Goal: Task Accomplishment & Management: Manage account settings

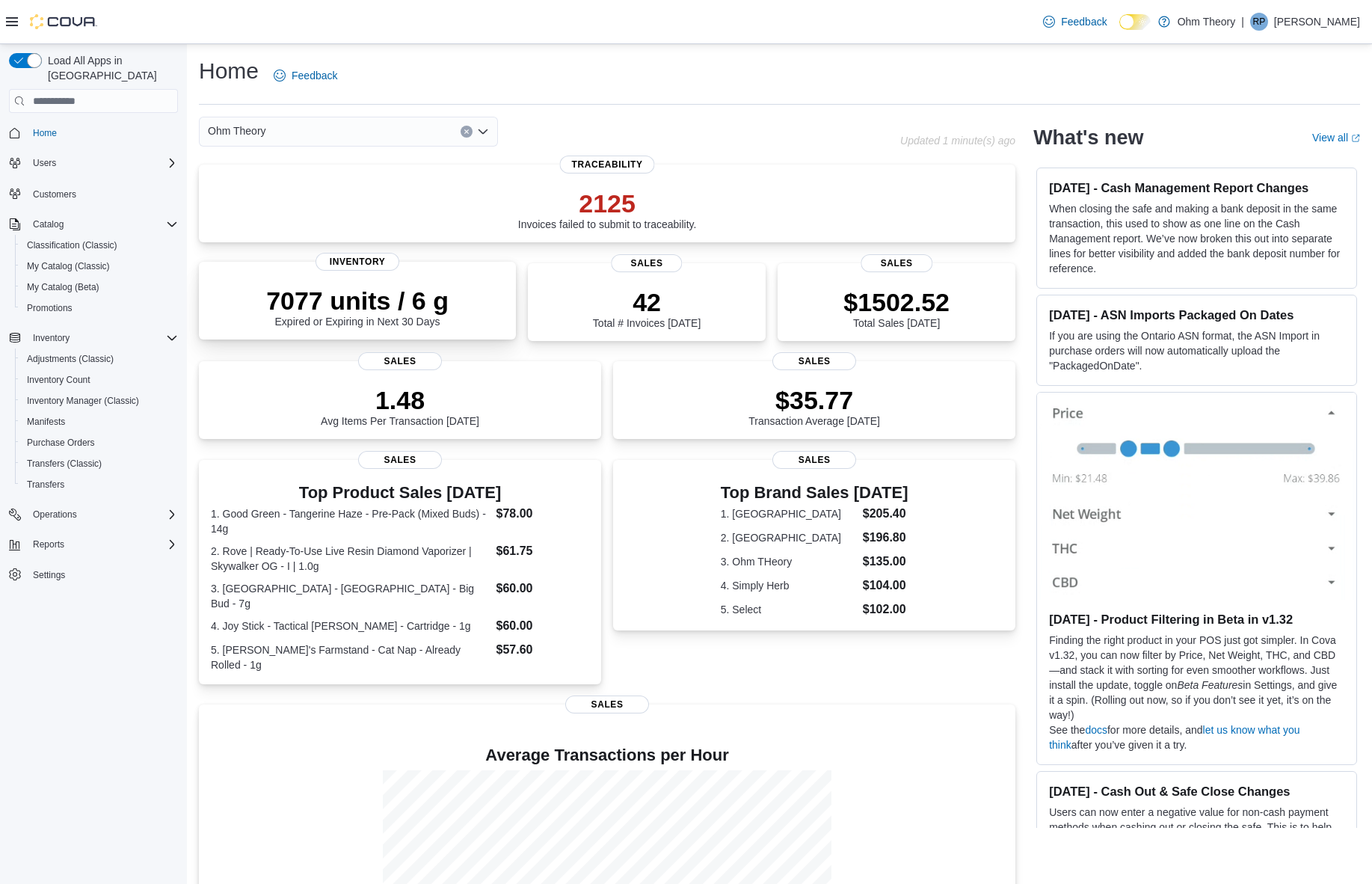
click at [336, 309] on p "7077 units / 6 g" at bounding box center [357, 300] width 183 height 30
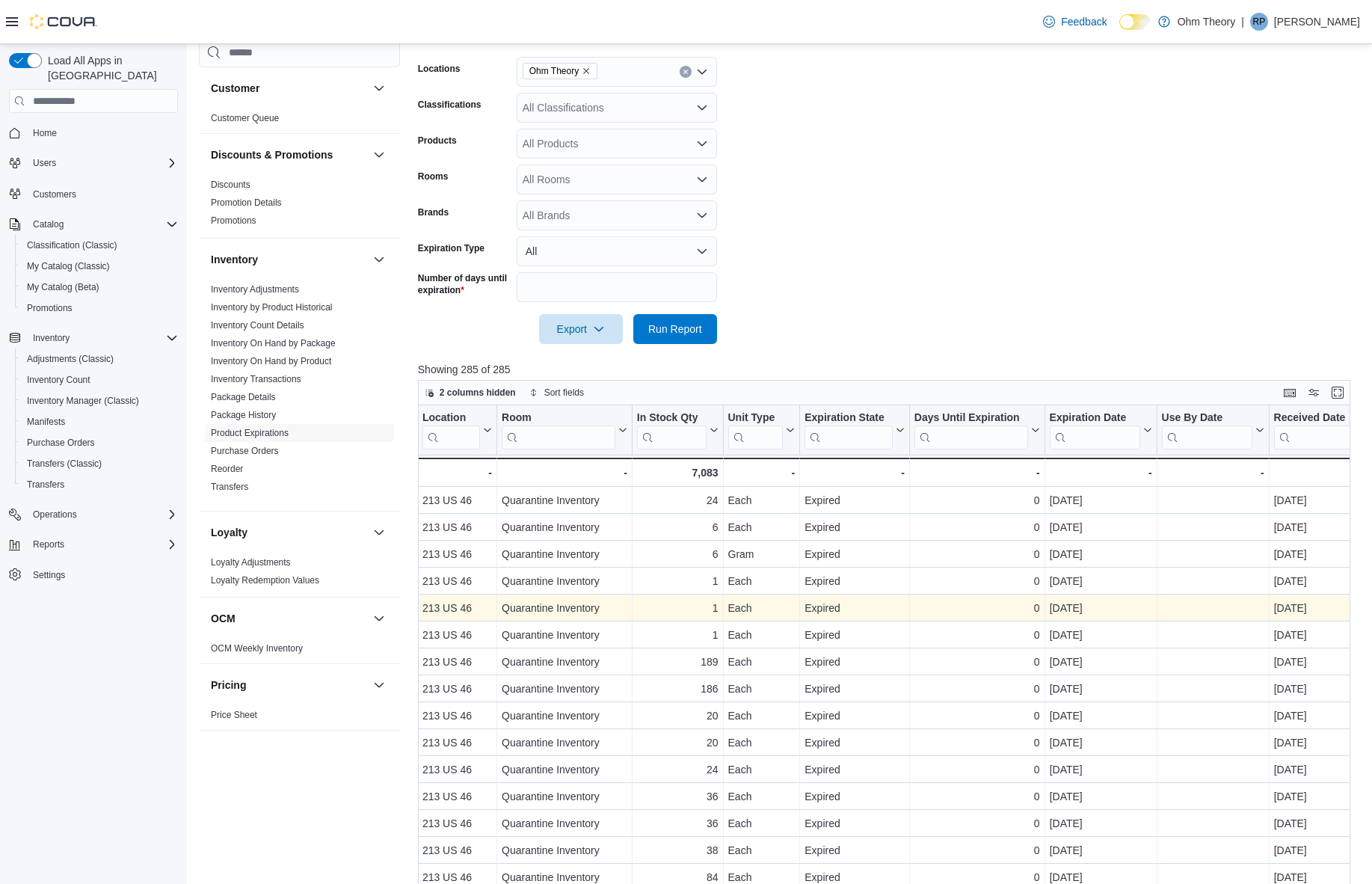
scroll to position [0, 680]
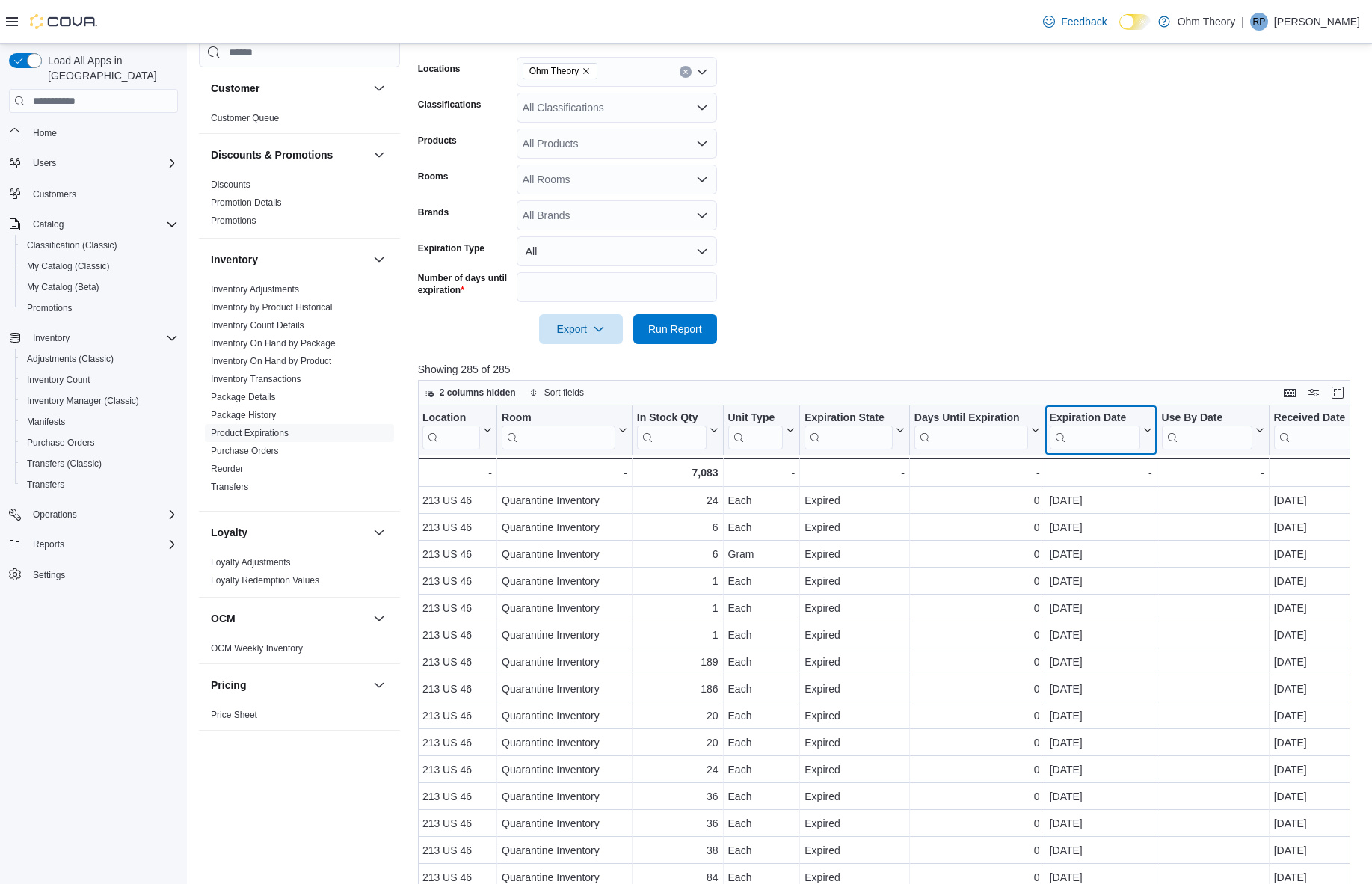
click at [1146, 434] on icon at bounding box center [1145, 430] width 12 height 9
click at [1114, 508] on span "Sort High-Low" at bounding box center [1110, 508] width 57 height 12
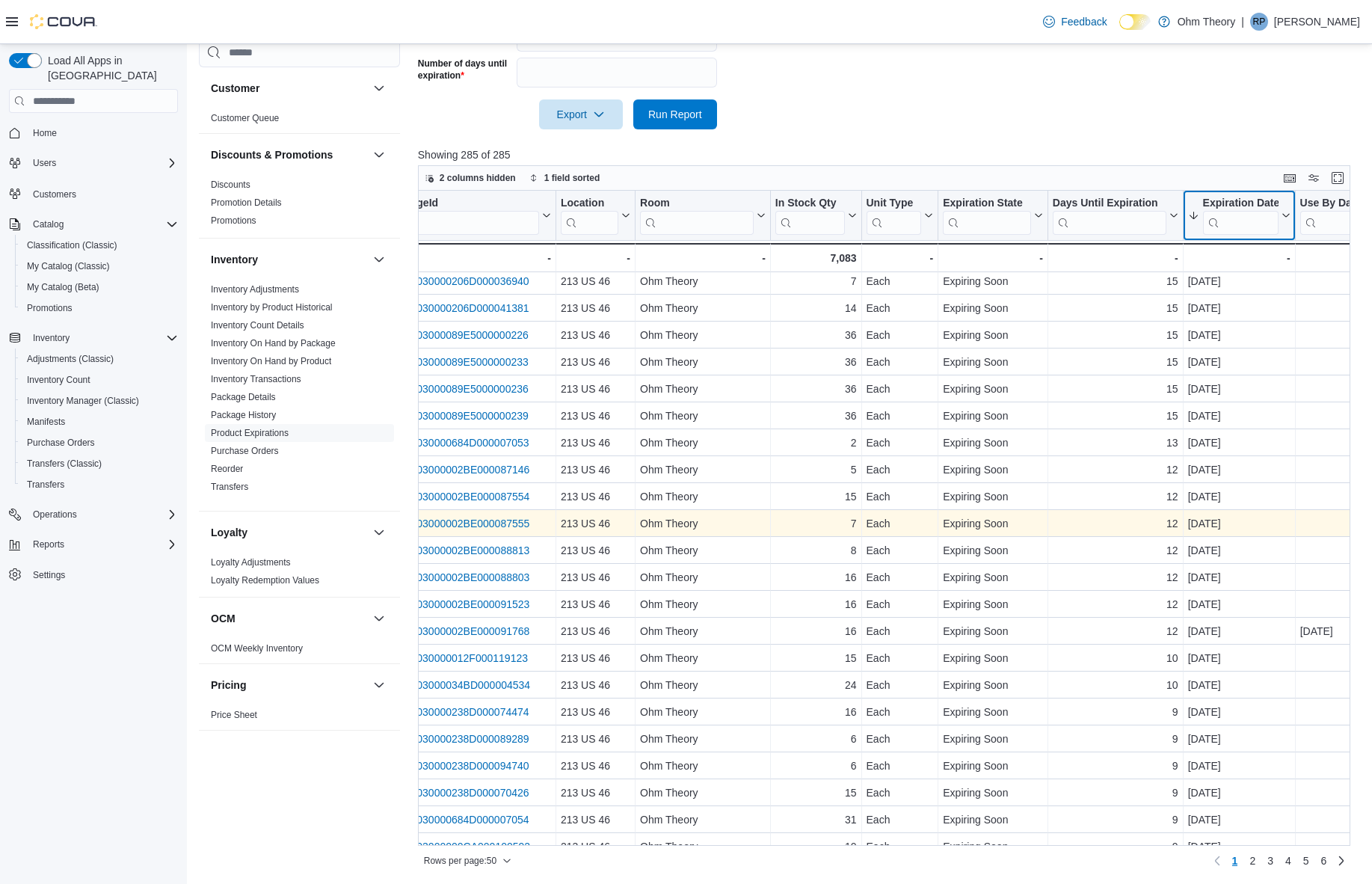
scroll to position [432, 0]
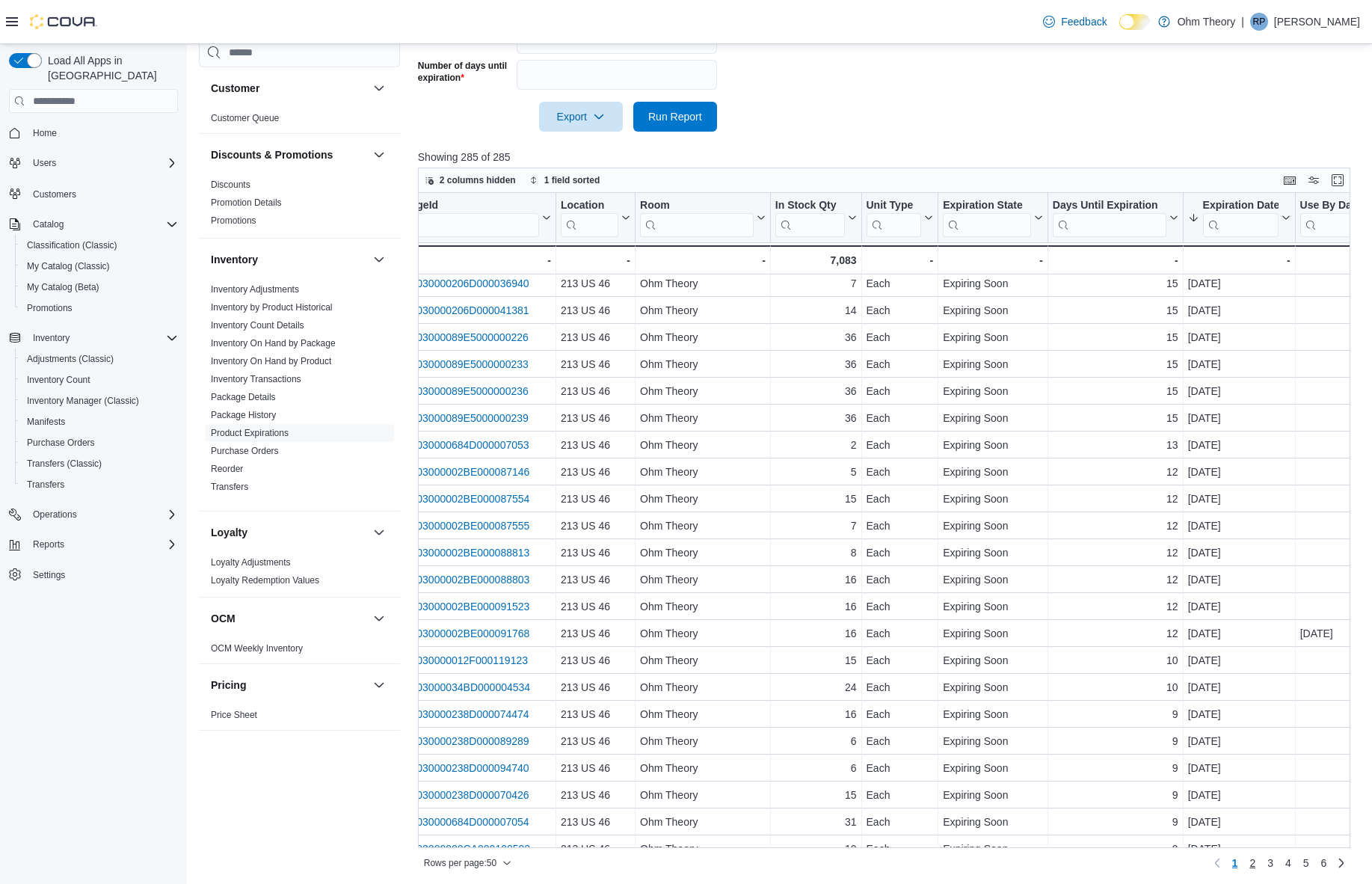
click at [1249, 870] on span "2" at bounding box center [1252, 863] width 6 height 15
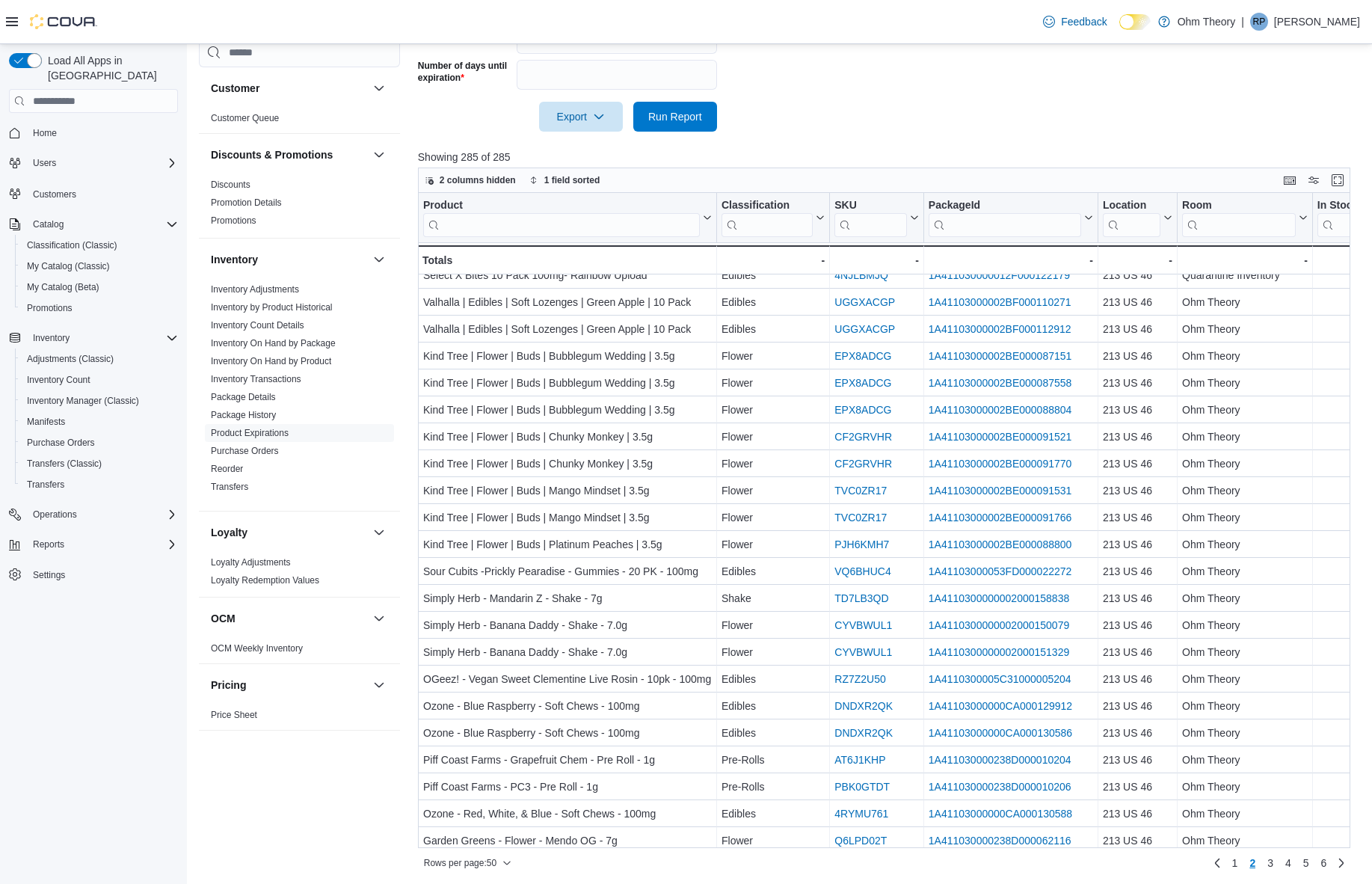
scroll to position [93, 0]
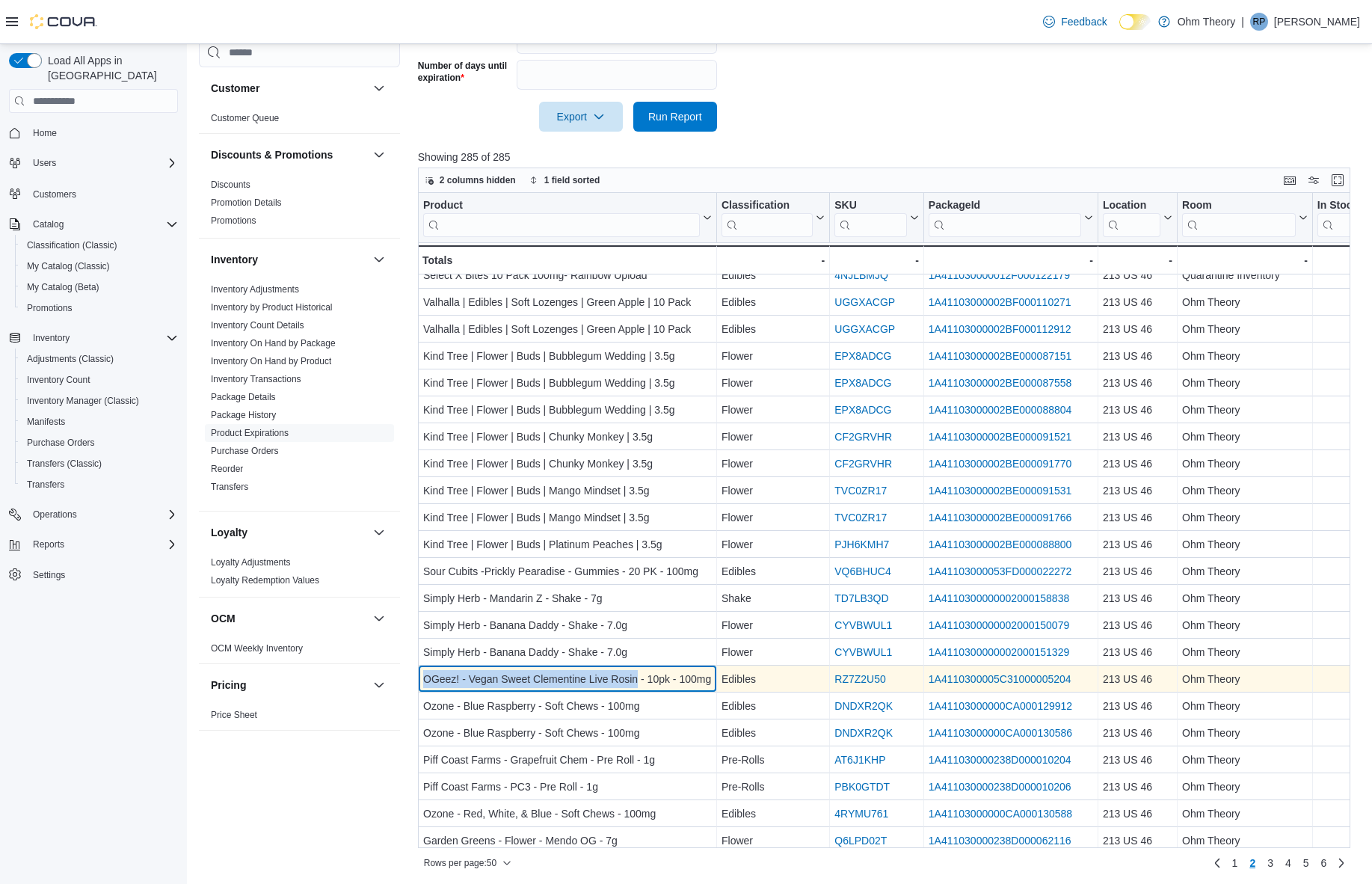
drag, startPoint x: 421, startPoint y: 680, endPoint x: 667, endPoint y: 686, distance: 246.1
click at [667, 686] on div "OGeez! - Vegan Sweet Clementine Live Rosin - 10pk - 100mg - Product, column 1, …" at bounding box center [567, 679] width 299 height 27
copy div "OGeez! - Vegan Sweet Clementine Live Rosin"
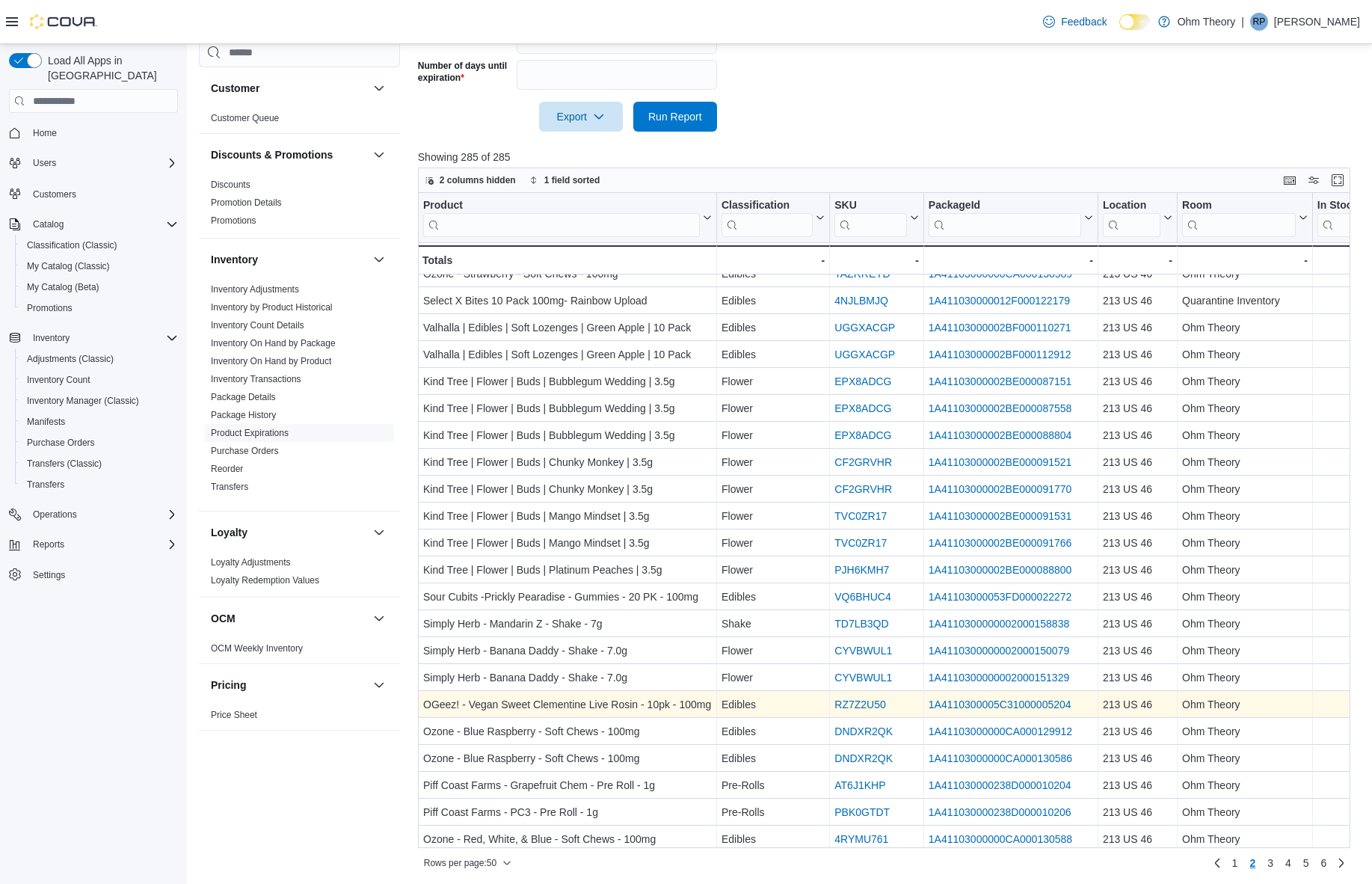
scroll to position [67, 0]
drag, startPoint x: 934, startPoint y: 691, endPoint x: 301, endPoint y: 859, distance: 654.9
click at [0, 0] on html "Feedback Dark Mode Ohm Theory | RP Romeo Patel Load All Apps in New Hub Home Us…" at bounding box center [686, 10] width 1372 height 884
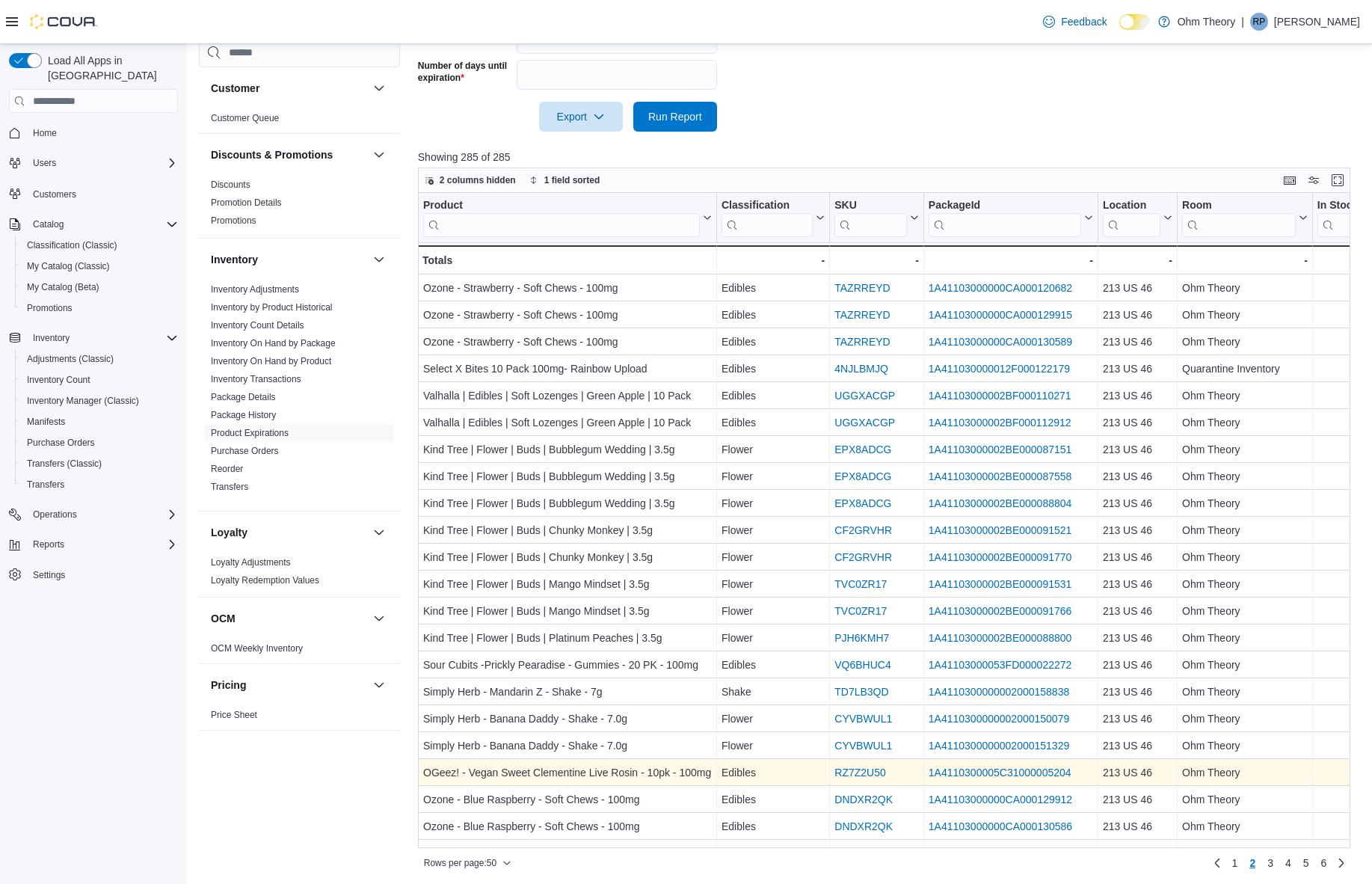
scroll to position [0, 0]
drag, startPoint x: 70, startPoint y: 367, endPoint x: 70, endPoint y: 798, distance: 431.0
click at [70, 374] on span "Inventory Count" at bounding box center [59, 380] width 63 height 12
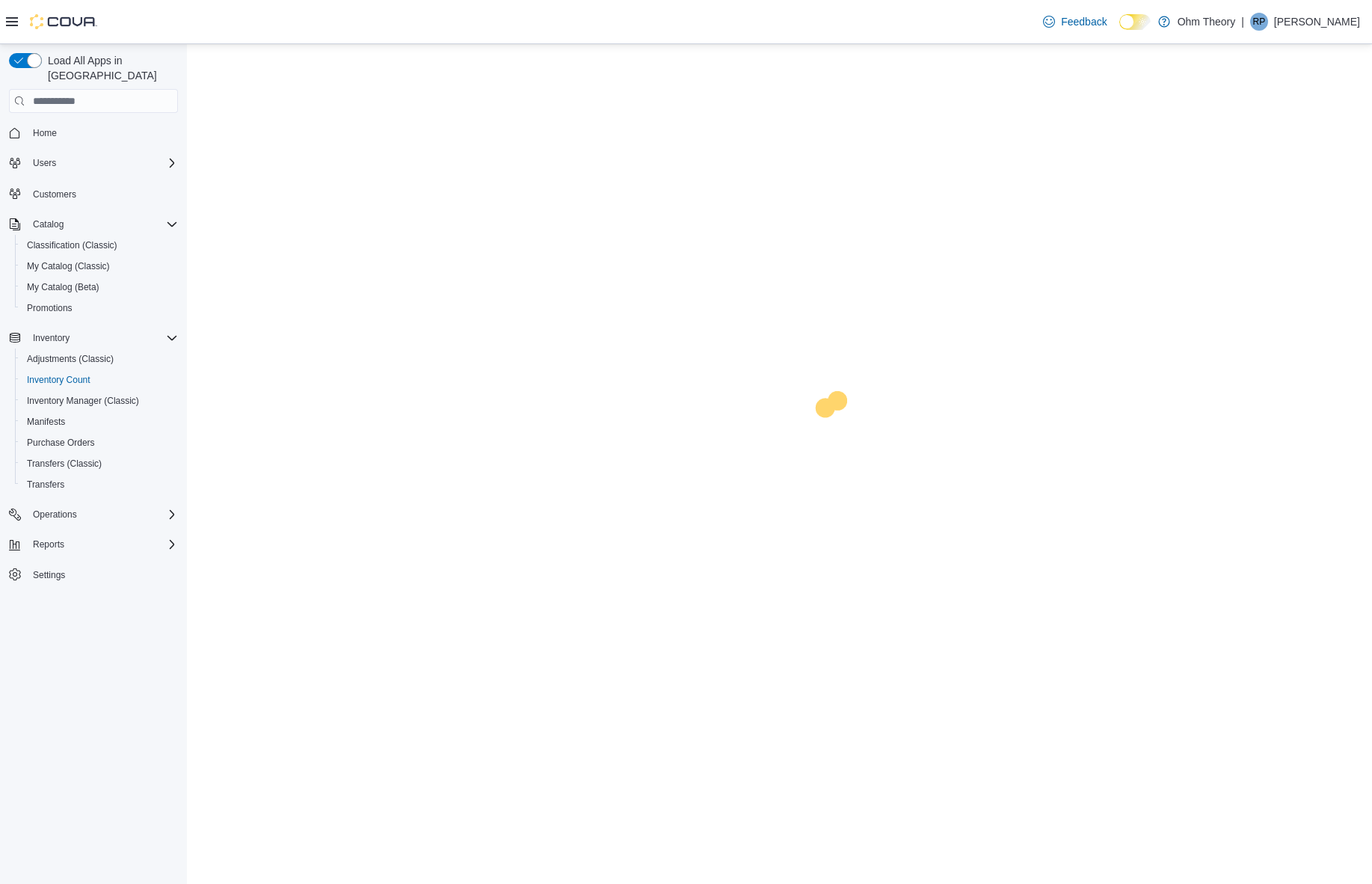
scroll to position [19, 0]
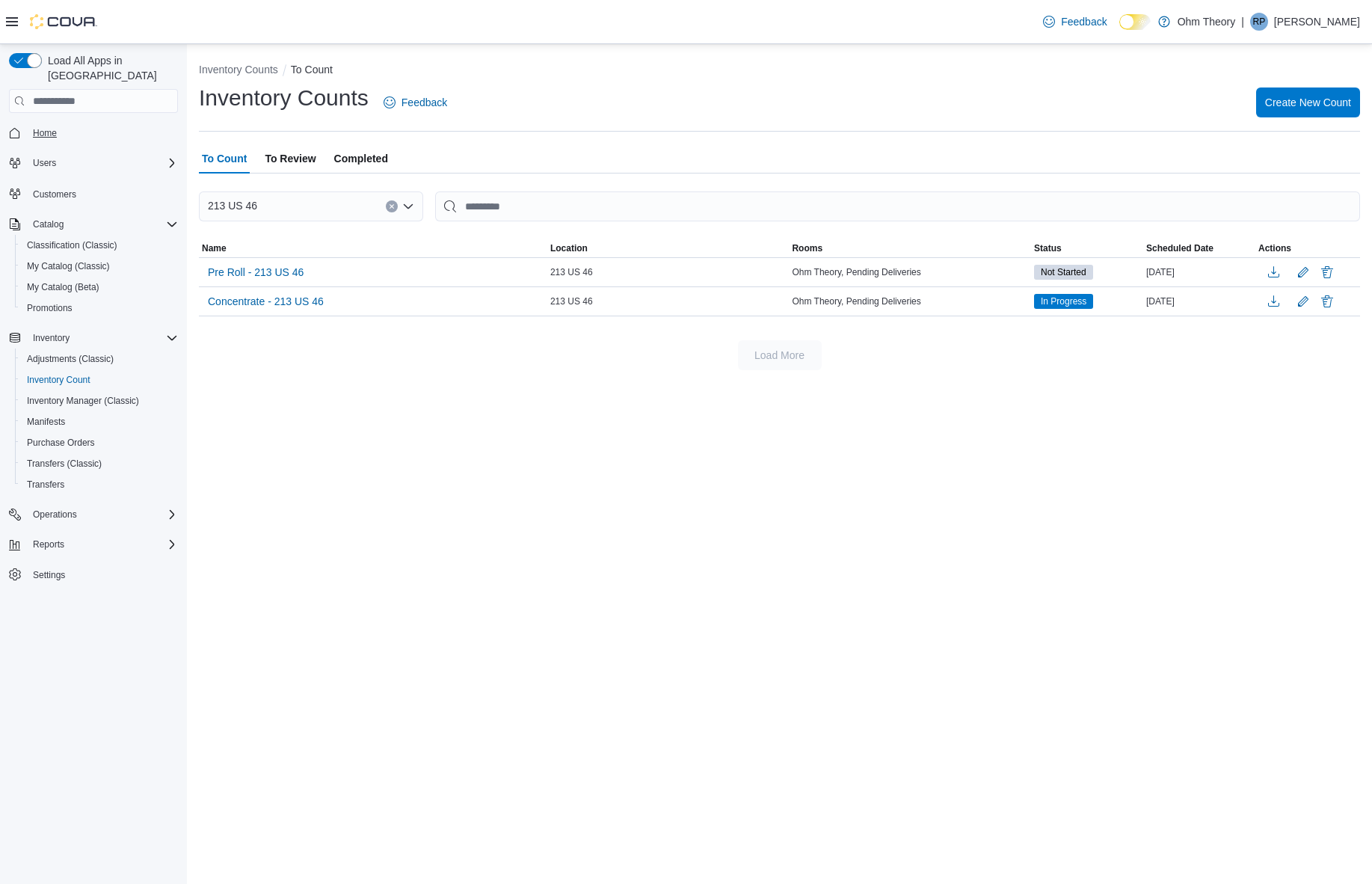
click at [53, 127] on span "Home" at bounding box center [45, 132] width 24 height 12
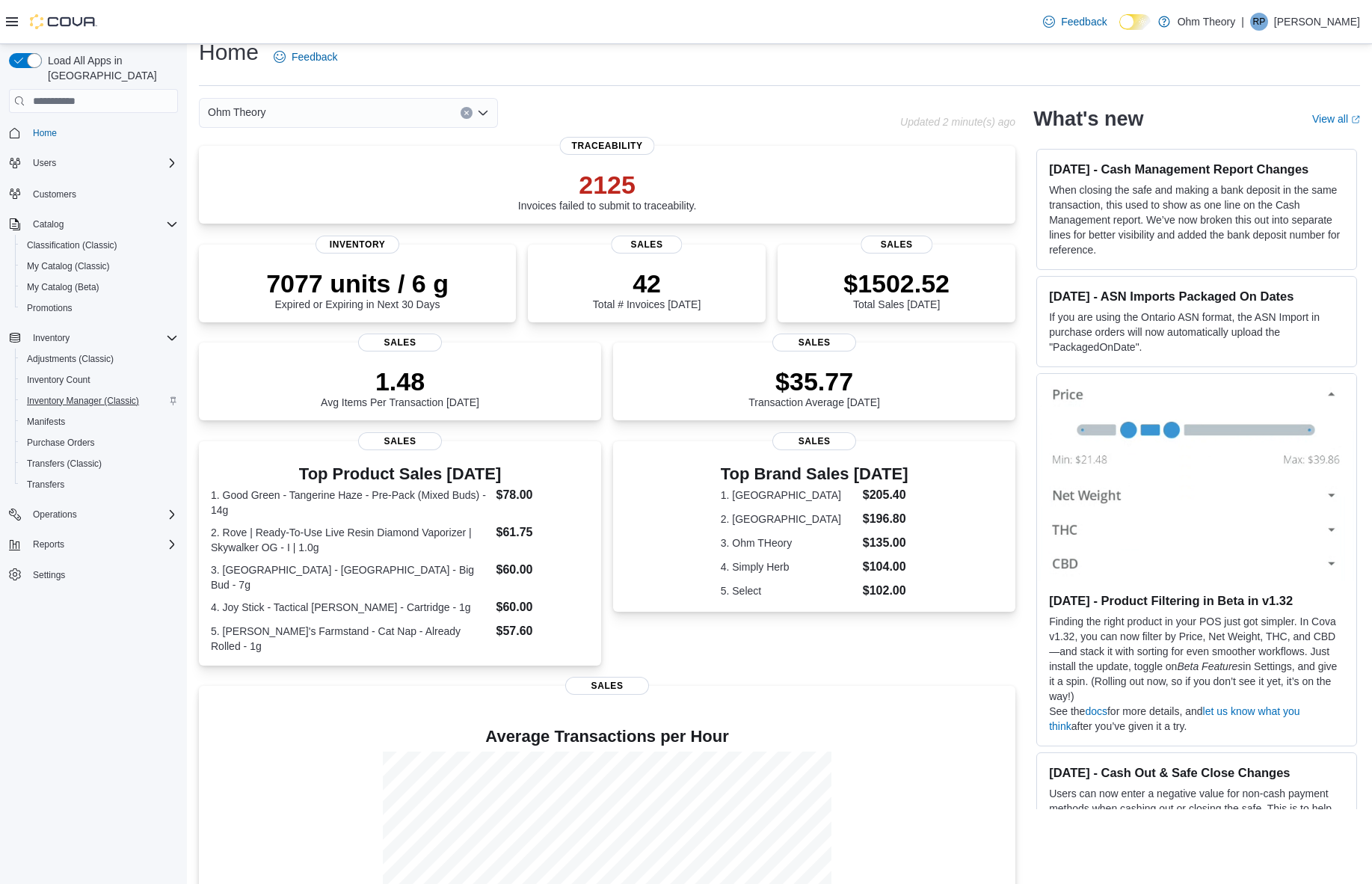
click at [61, 394] on span "Inventory Manager (Classic)" at bounding box center [83, 400] width 112 height 12
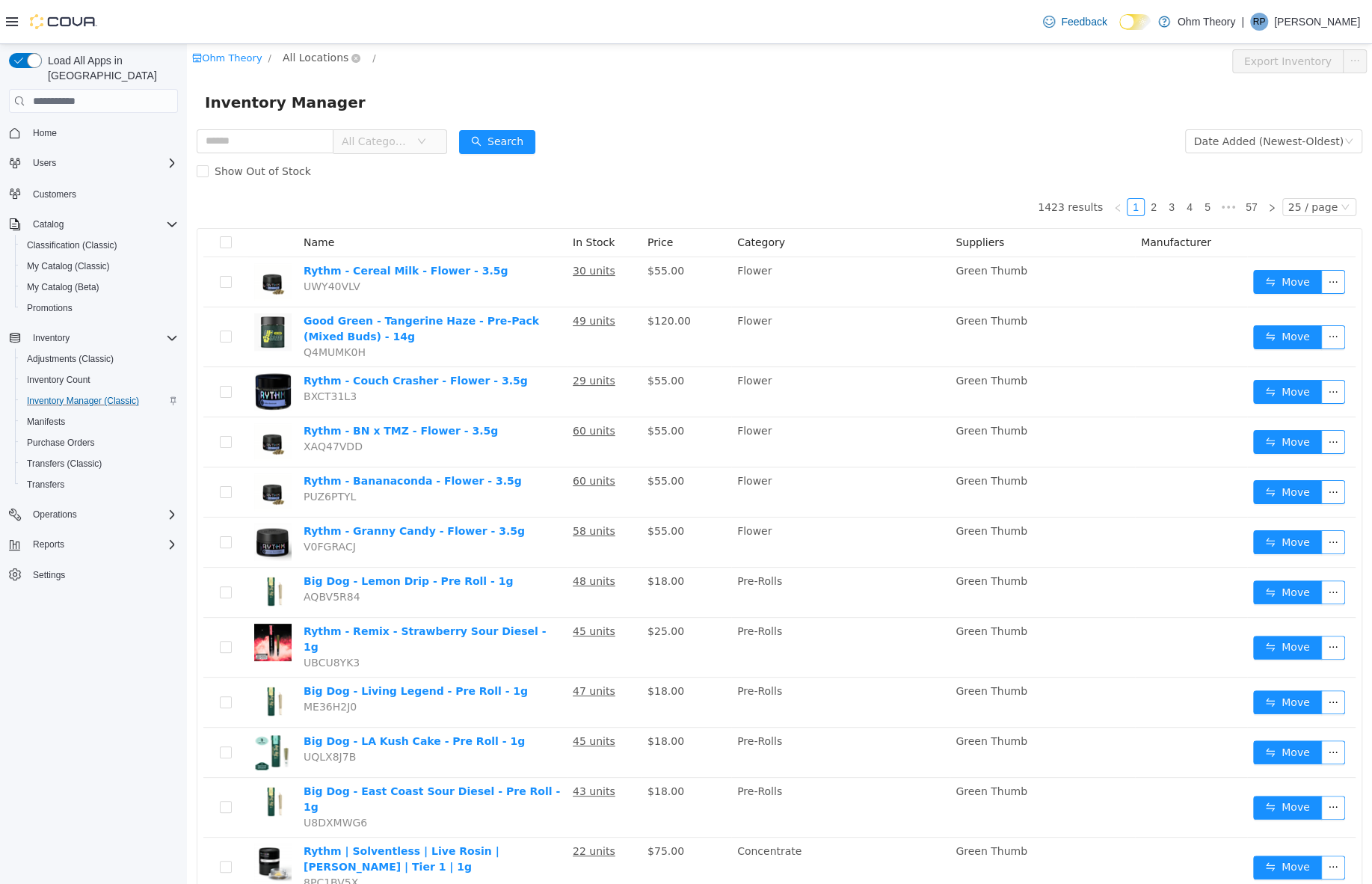
click at [321, 61] on span "All Locations" at bounding box center [315, 58] width 66 height 17
click at [347, 143] on span "213 US 46" at bounding box center [341, 138] width 55 height 12
click at [394, 67] on div "All Rooms" at bounding box center [404, 61] width 51 height 22
click at [406, 166] on li "Pending Deliveries" at bounding box center [410, 163] width 89 height 24
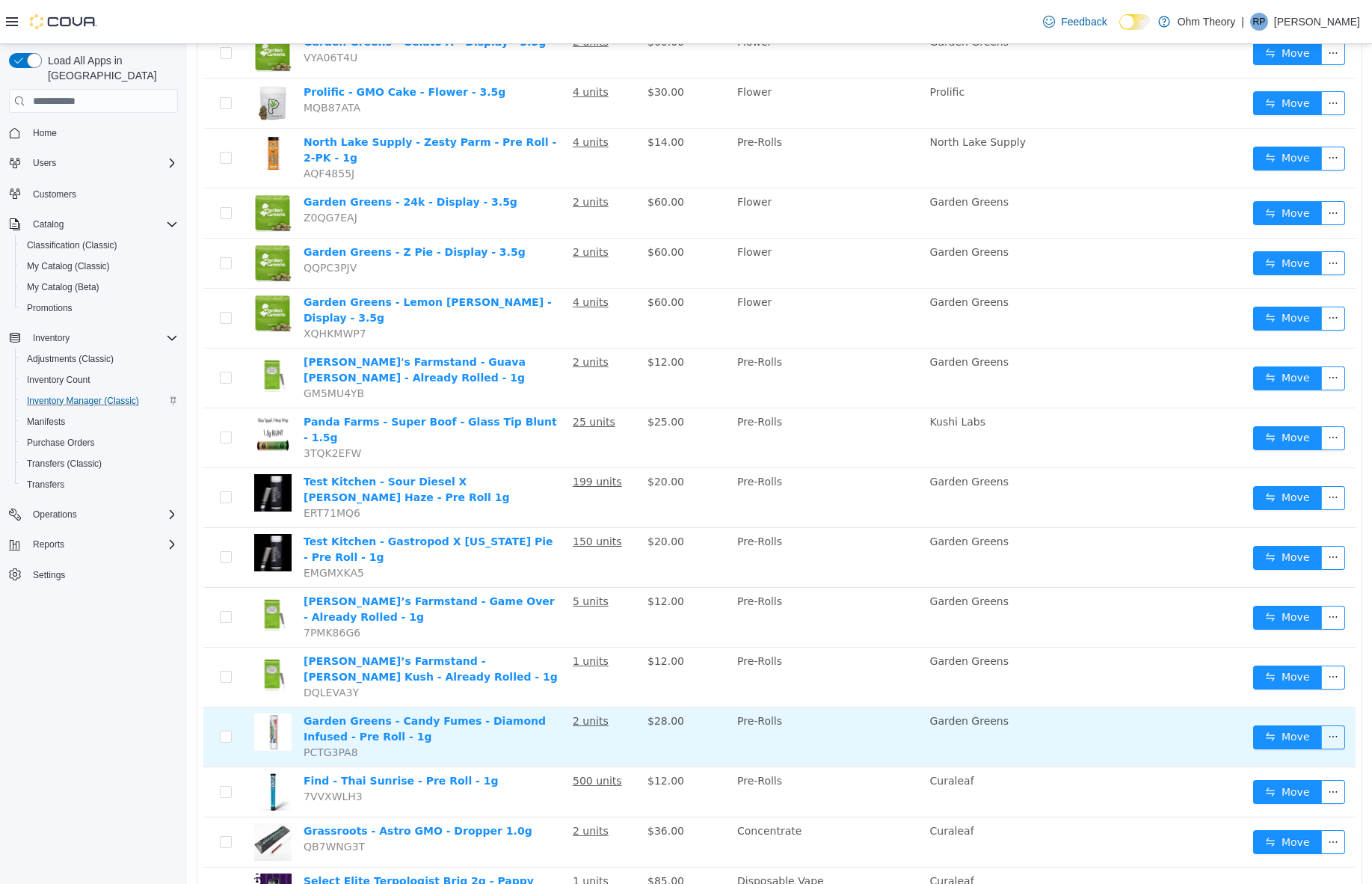
scroll to position [19, 0]
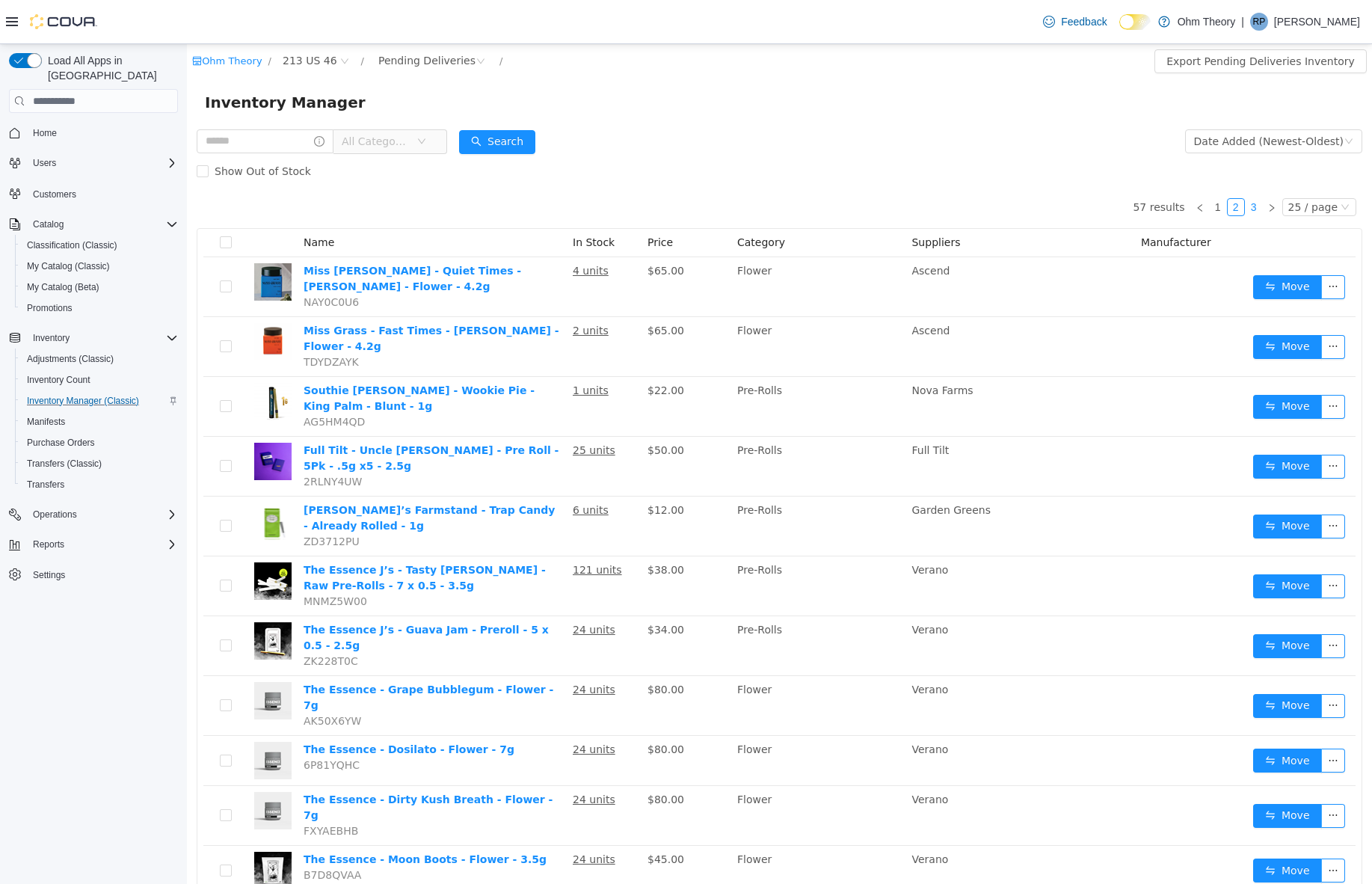
click at [1255, 212] on link "3" at bounding box center [1254, 207] width 17 height 17
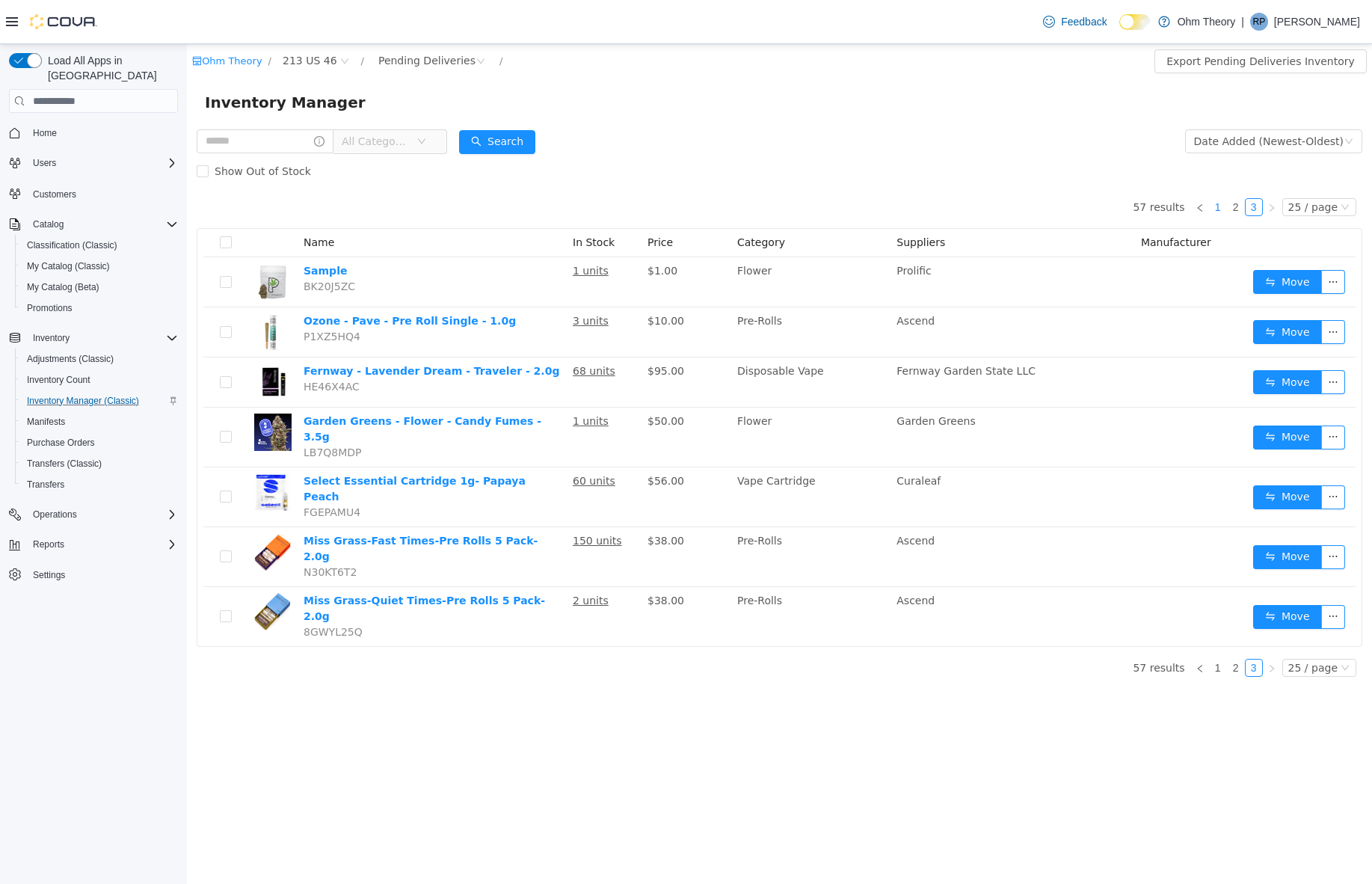
click at [1226, 208] on link "1" at bounding box center [1218, 207] width 17 height 17
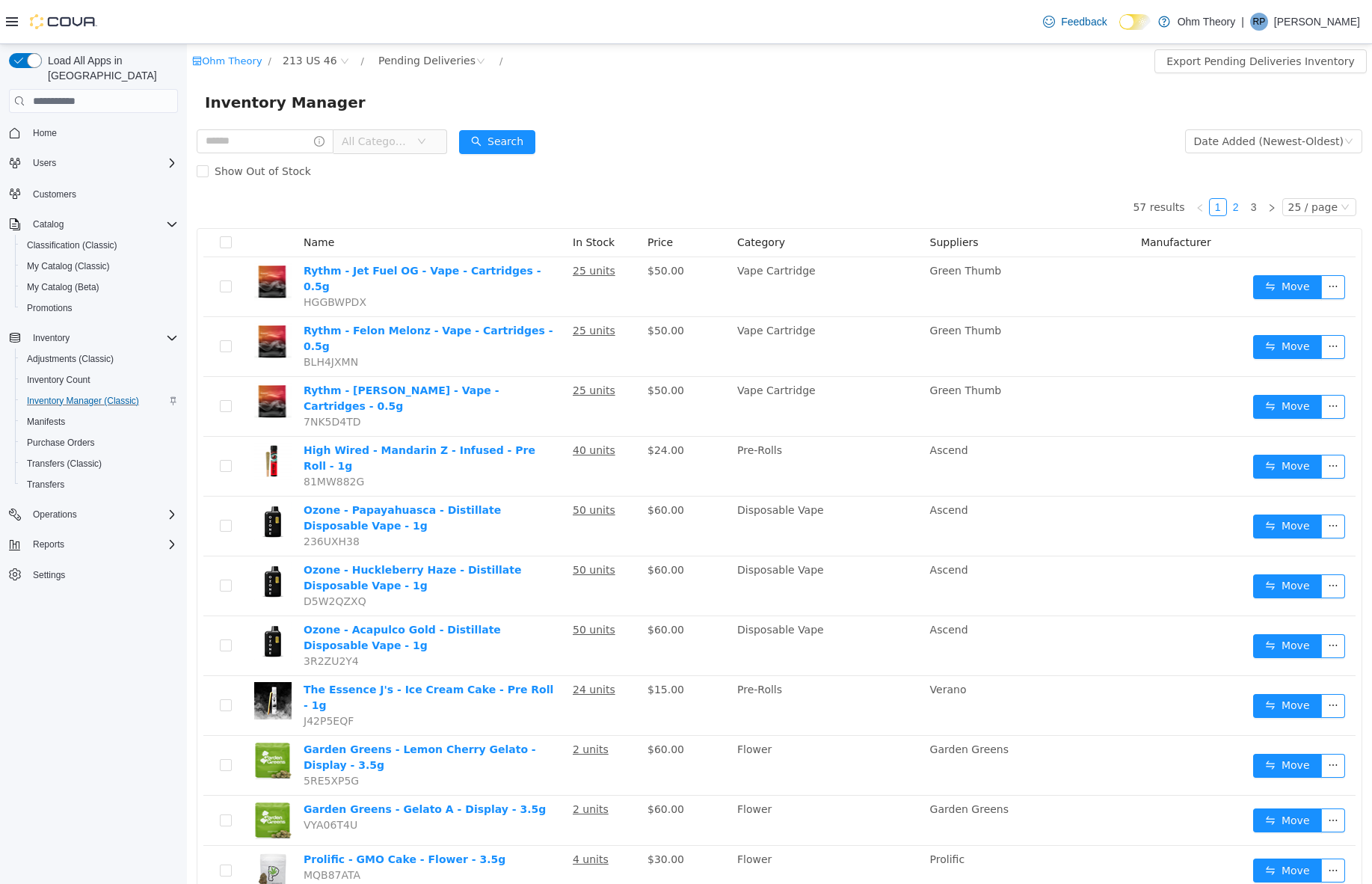
click at [1237, 211] on link "2" at bounding box center [1236, 207] width 17 height 17
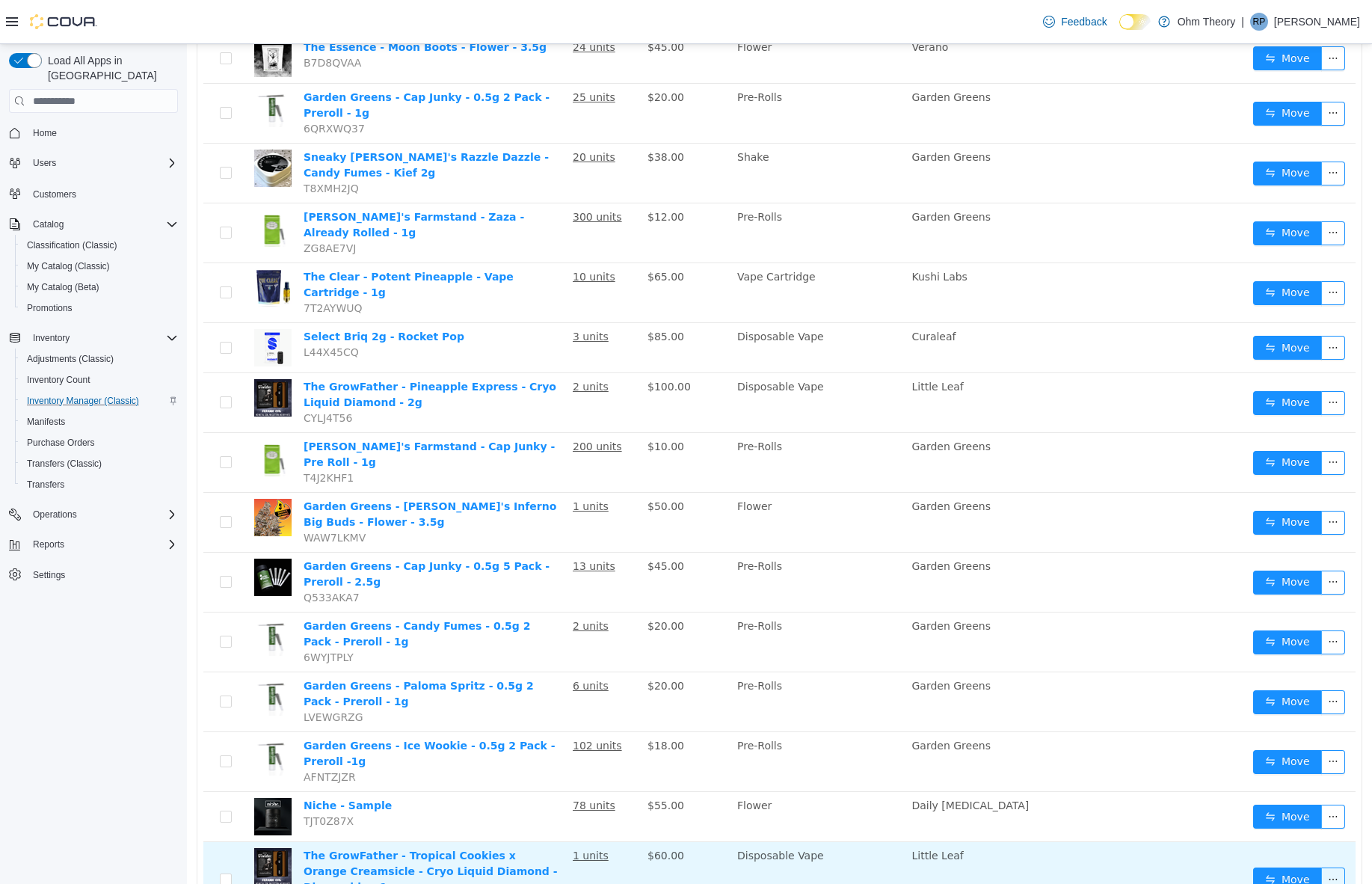
scroll to position [19, 0]
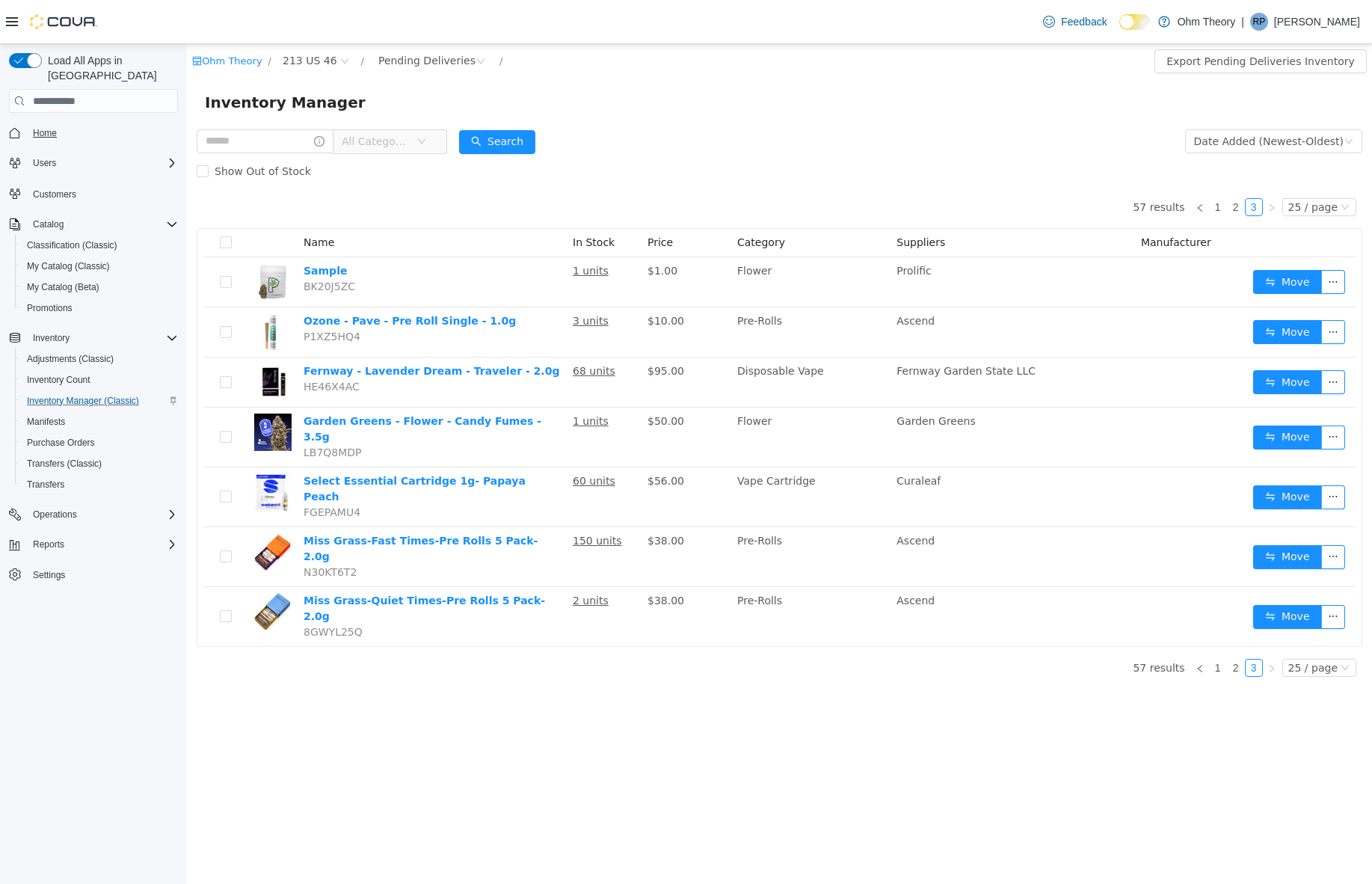
click at [50, 127] on span "Home" at bounding box center [45, 132] width 24 height 12
